Goal: Information Seeking & Learning: Learn about a topic

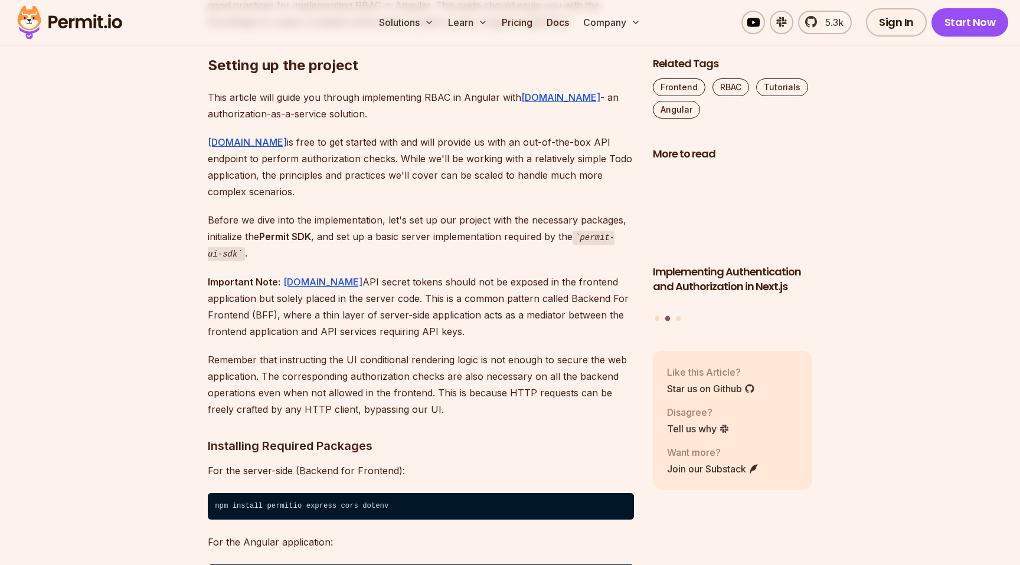
scroll to position [1101, 0]
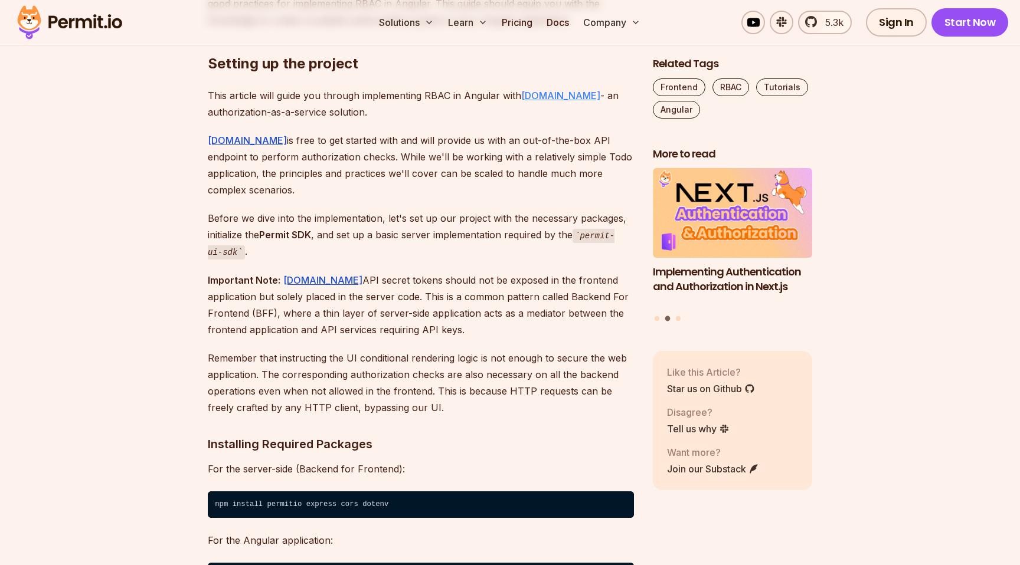
click at [542, 96] on link "Permit.io" at bounding box center [560, 96] width 79 height 12
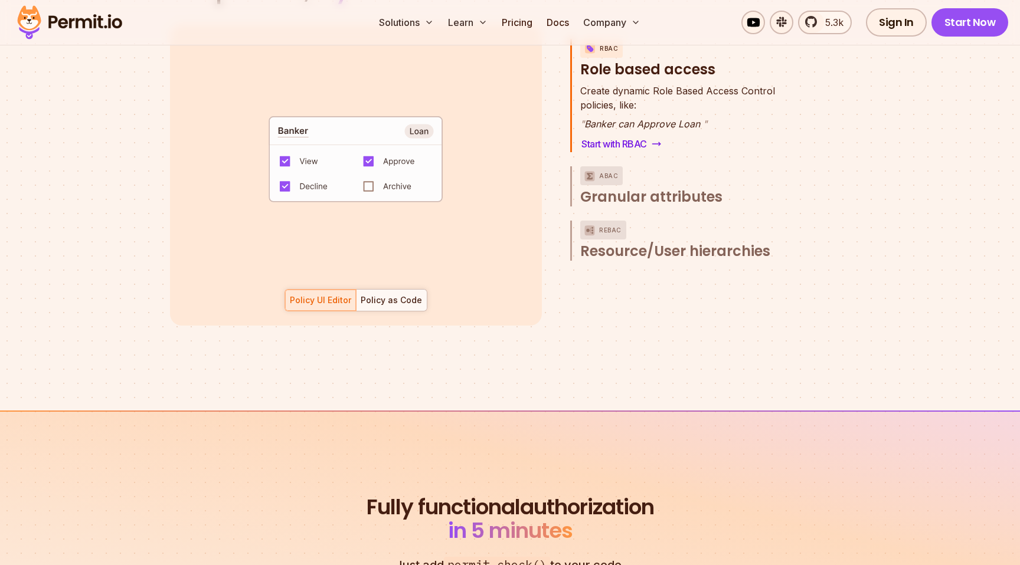
scroll to position [1795, 0]
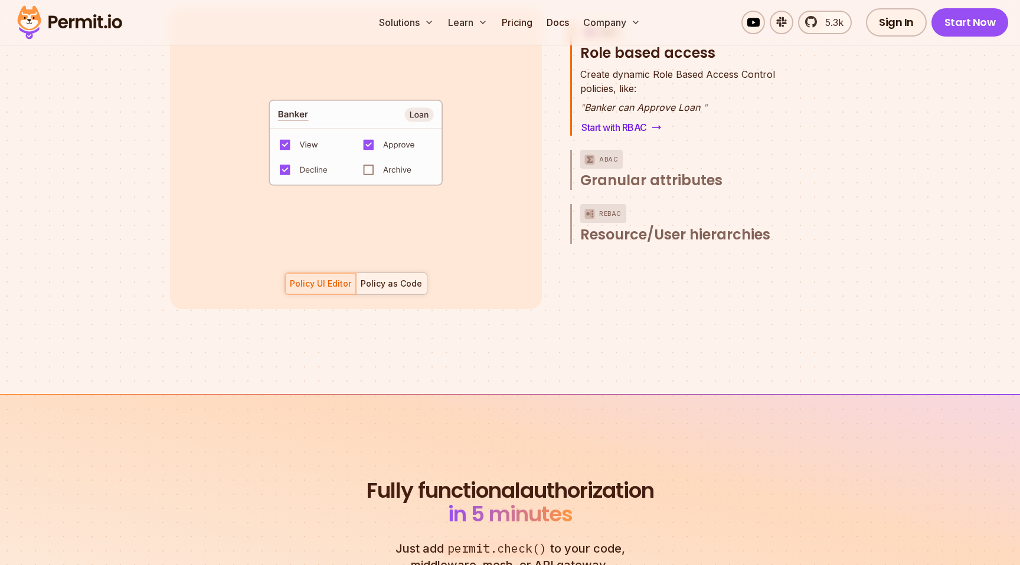
click at [403, 278] on div "Policy as Code" at bounding box center [391, 284] width 61 height 12
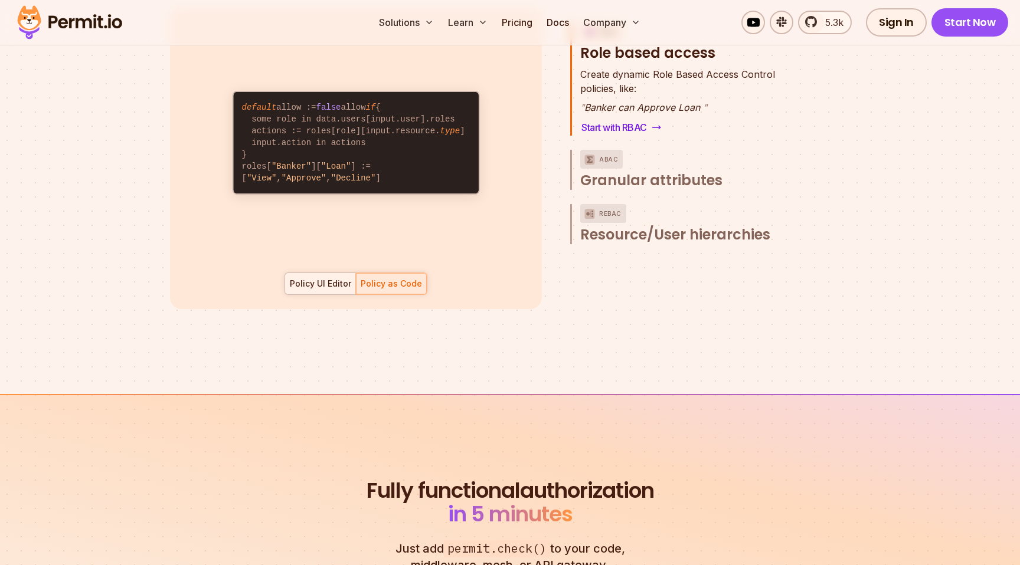
click at [322, 278] on div "Policy UI Editor" at bounding box center [320, 284] width 61 height 12
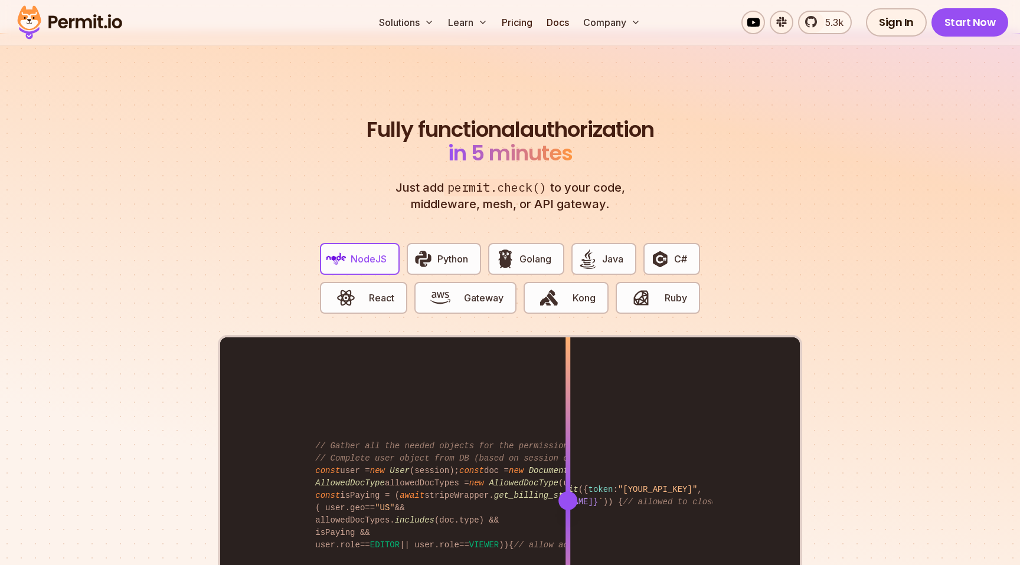
scroll to position [2288, 0]
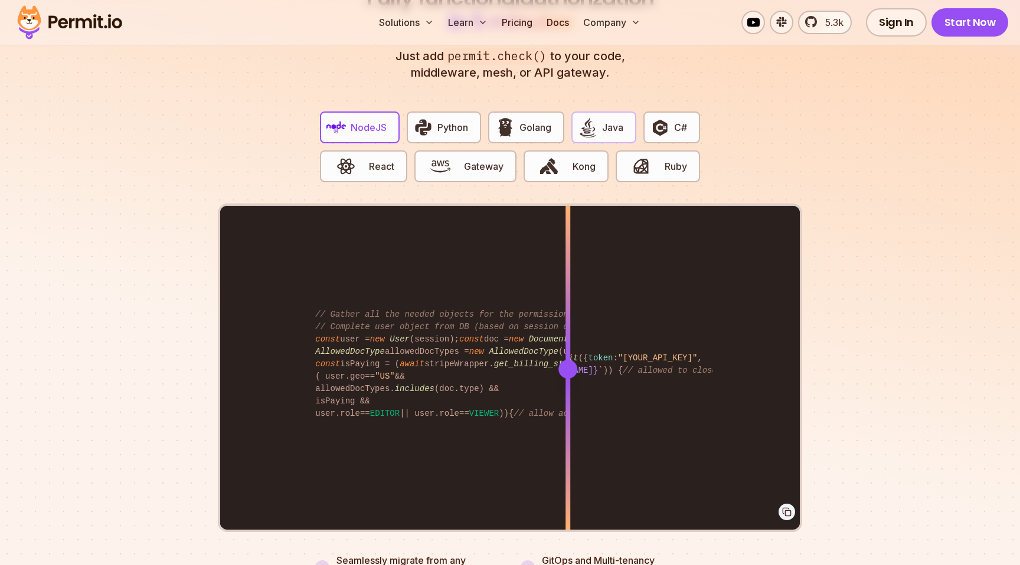
click at [593, 119] on img "button" at bounding box center [588, 127] width 20 height 20
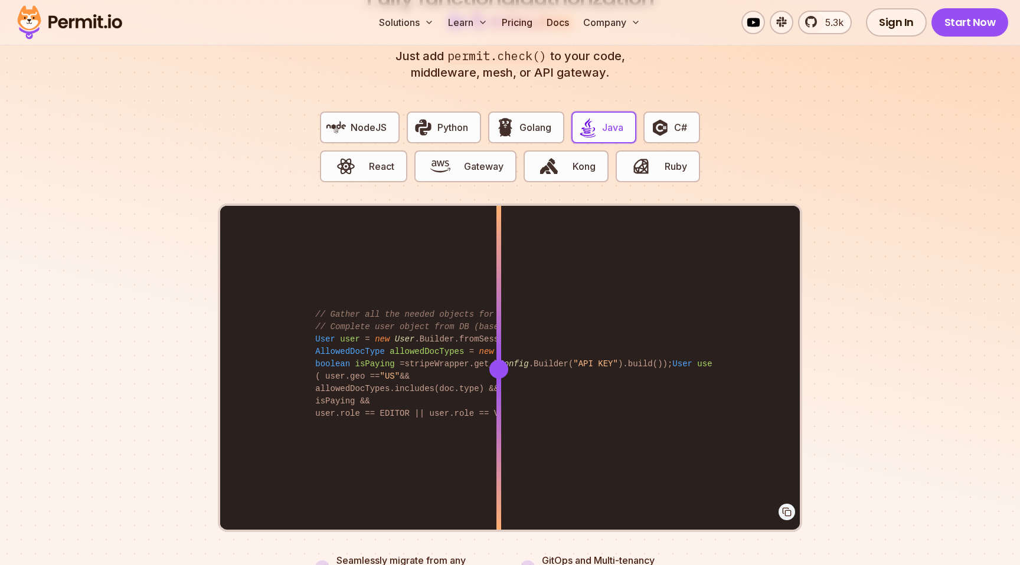
drag, startPoint x: 566, startPoint y: 362, endPoint x: 499, endPoint y: 372, distance: 67.9
click at [499, 372] on div at bounding box center [498, 369] width 5 height 326
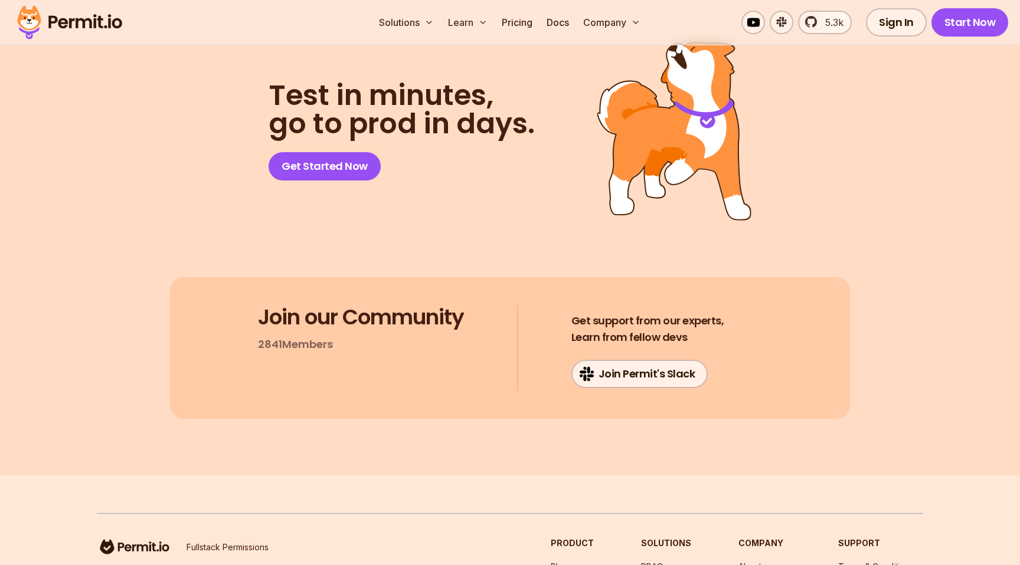
scroll to position [6294, 0]
